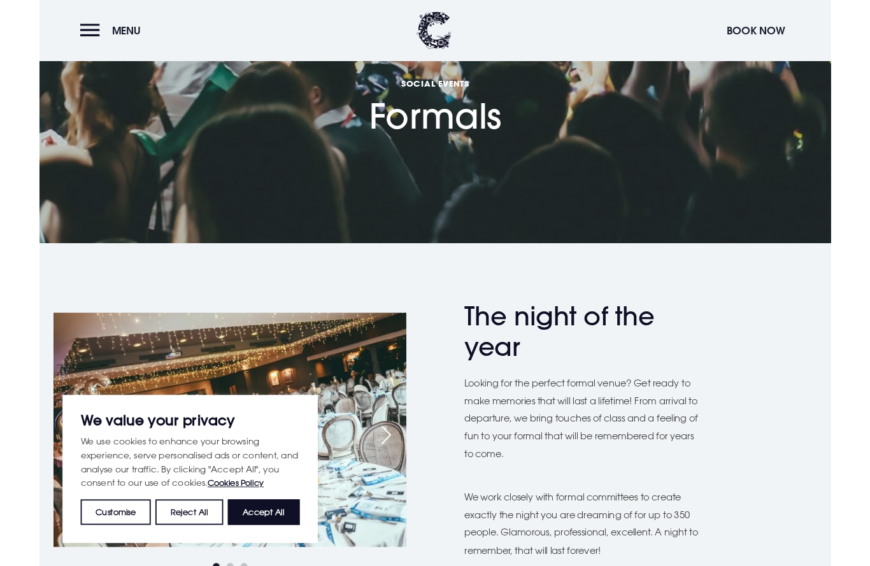
scroll to position [113, 0]
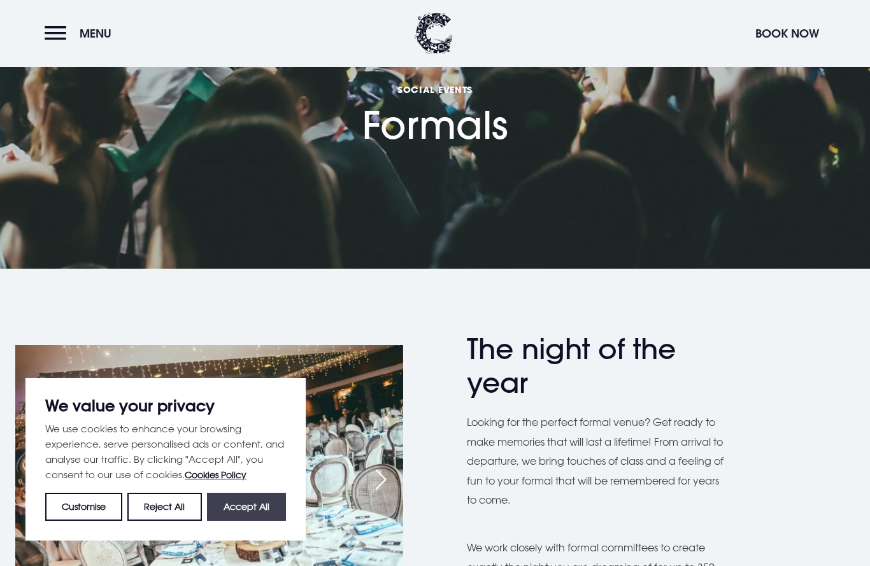
click at [262, 511] on button "Accept All" at bounding box center [246, 507] width 79 height 28
checkbox input "true"
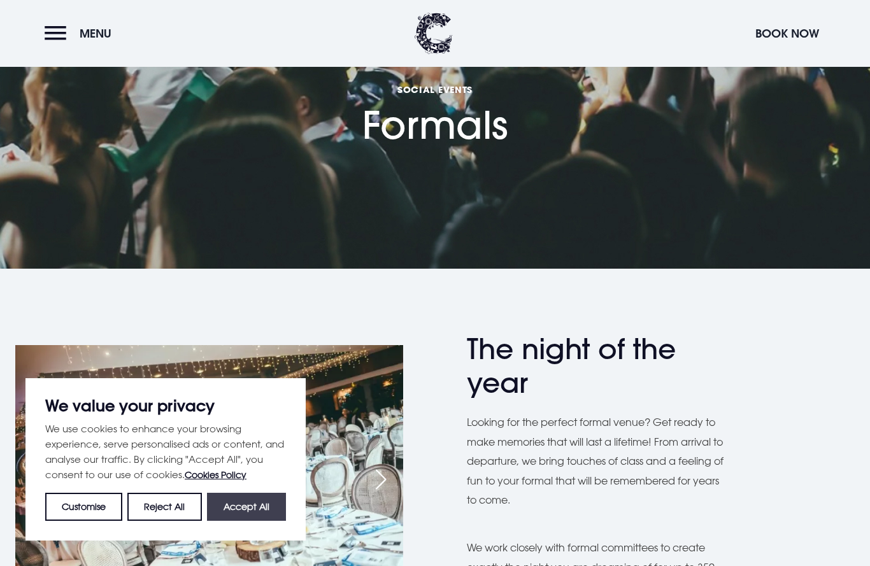
checkbox input "true"
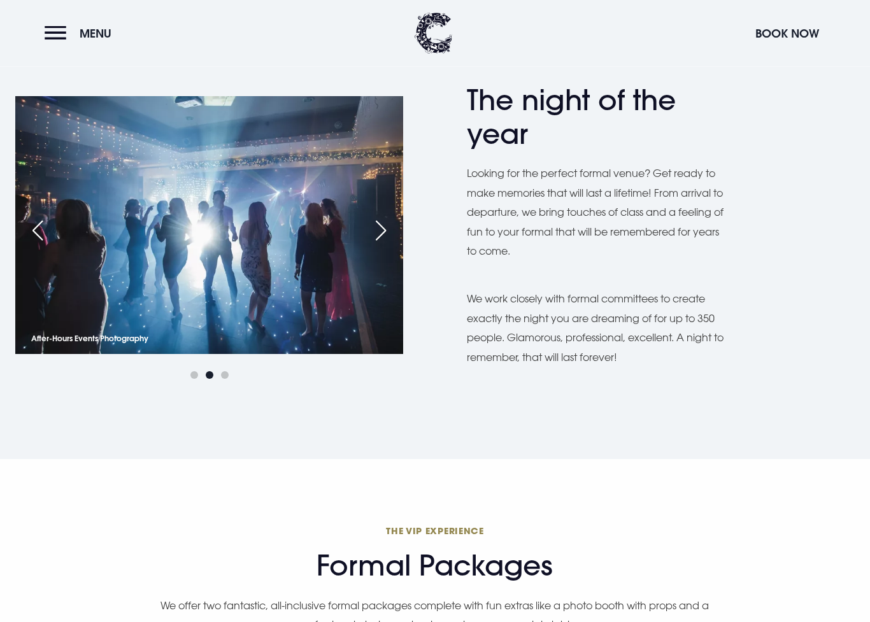
scroll to position [362, 0]
click at [239, 323] on img at bounding box center [209, 225] width 388 height 258
click at [129, 328] on img at bounding box center [209, 225] width 388 height 258
click at [155, 328] on img at bounding box center [209, 225] width 388 height 258
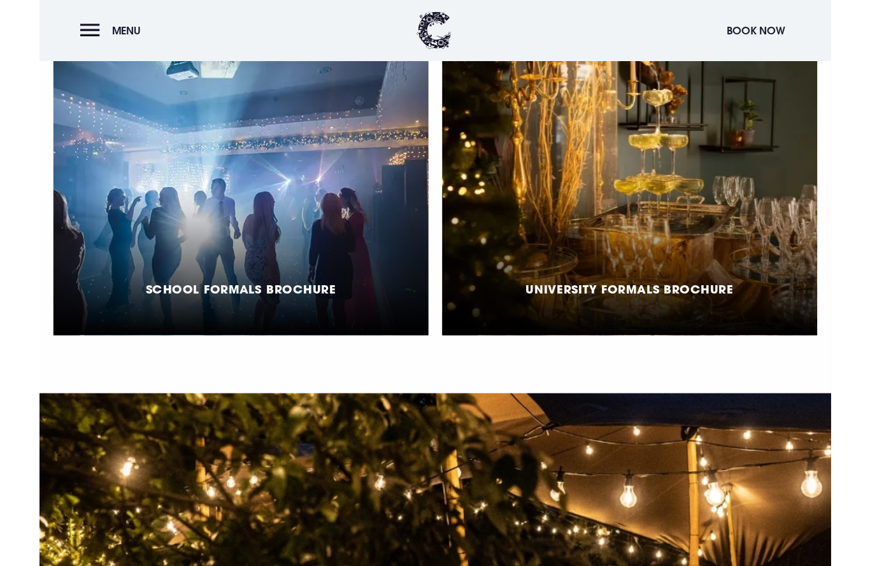
scroll to position [987, 0]
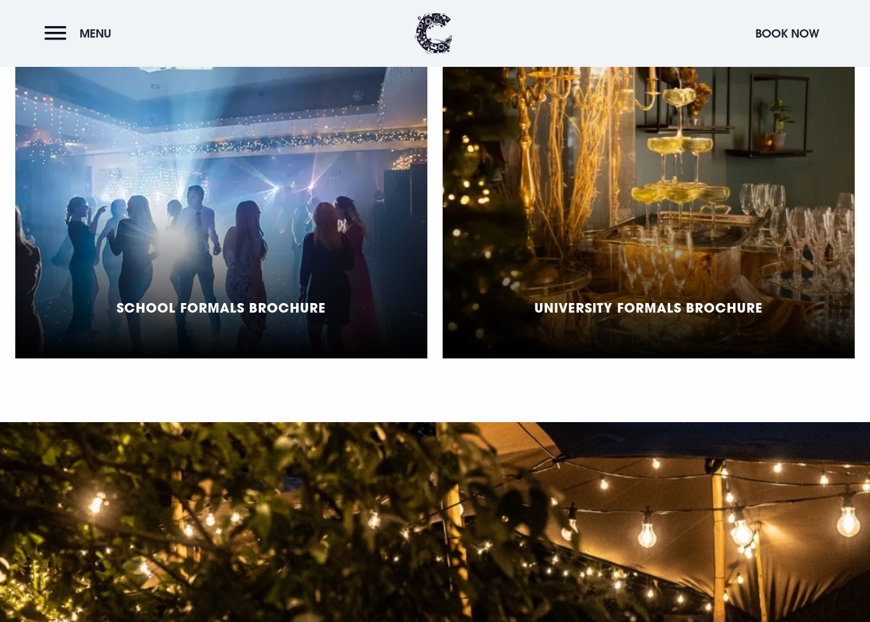
click at [316, 240] on div "School Formals Brochure" at bounding box center [221, 199] width 412 height 318
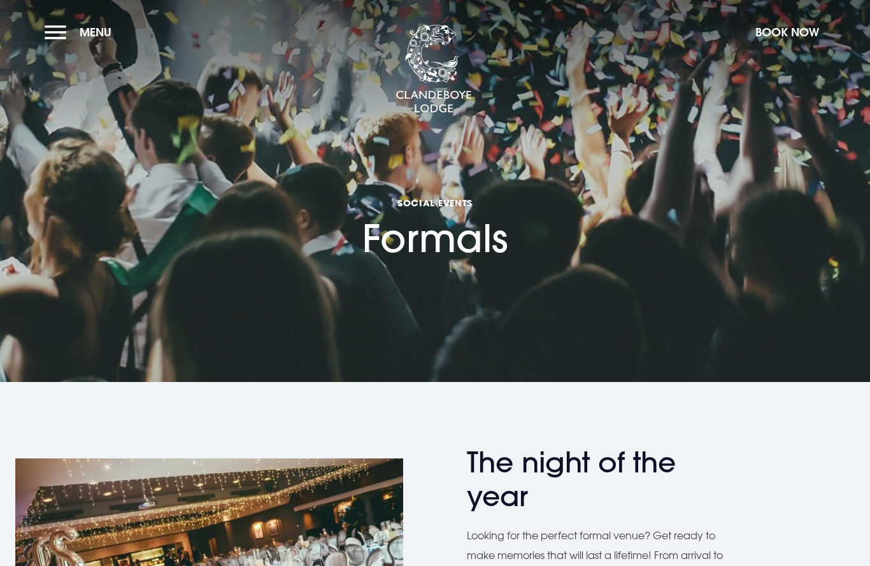
checkbox input "true"
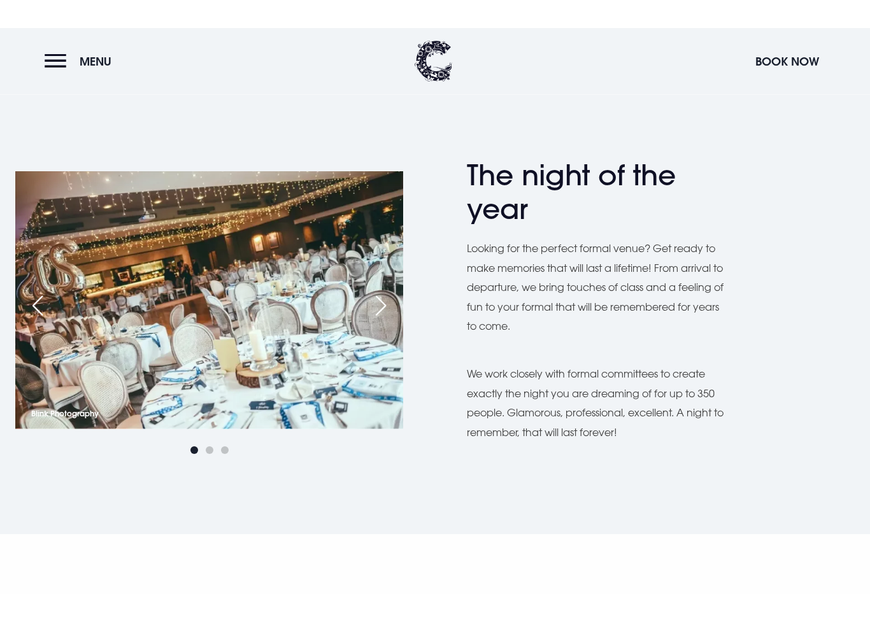
scroll to position [306, 0]
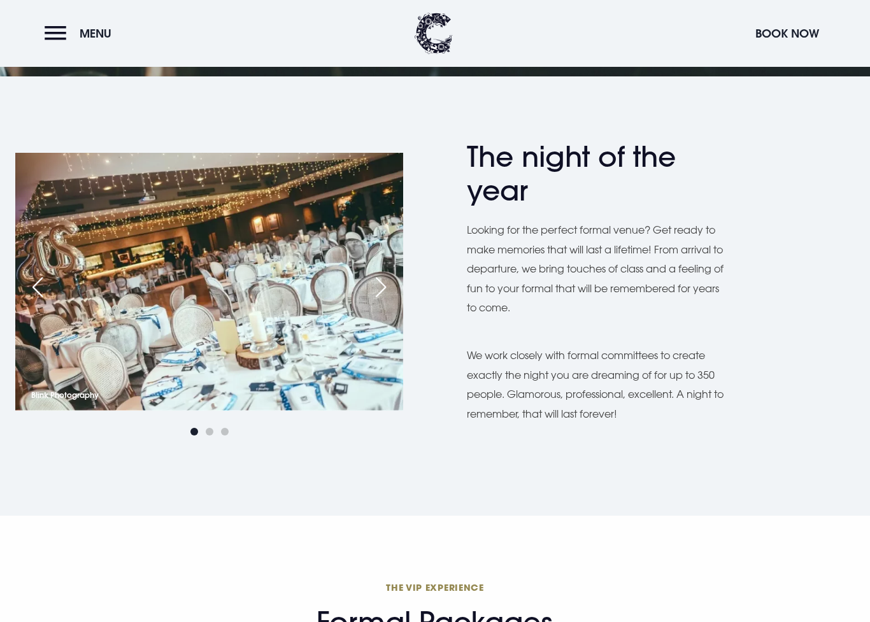
click at [390, 286] on div "Next slide" at bounding box center [381, 287] width 32 height 28
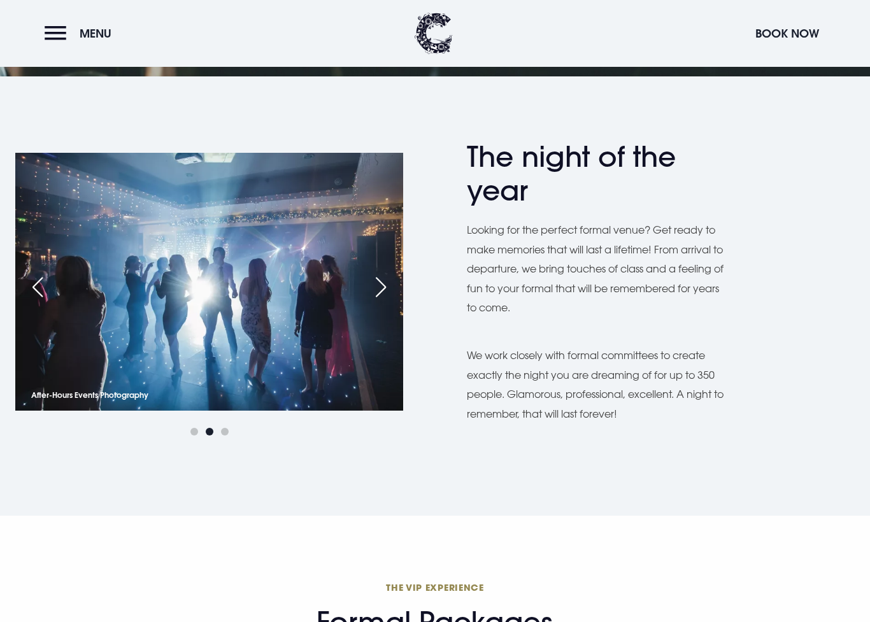
click at [129, 393] on p "After-Hours Events Photography" at bounding box center [89, 395] width 117 height 15
click at [132, 400] on p "After-Hours Events Photography" at bounding box center [89, 395] width 117 height 15
click at [135, 388] on p "After-Hours Events Photography" at bounding box center [89, 395] width 117 height 15
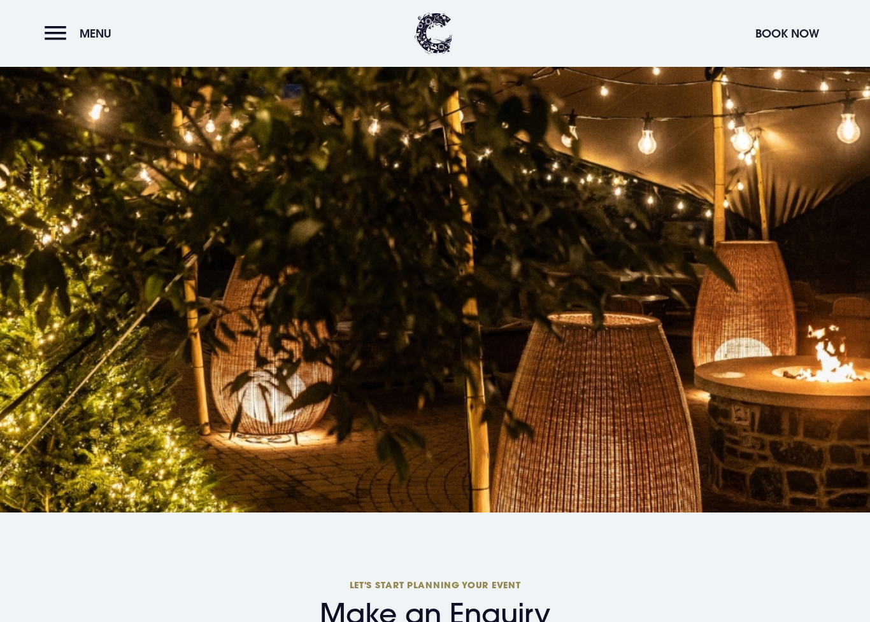
scroll to position [1468, 0]
